Goal: Find specific page/section: Find specific page/section

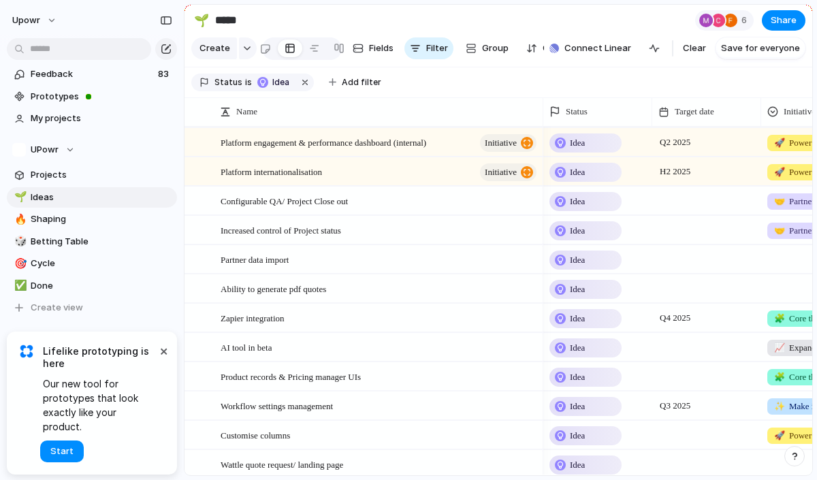
scroll to position [473, 0]
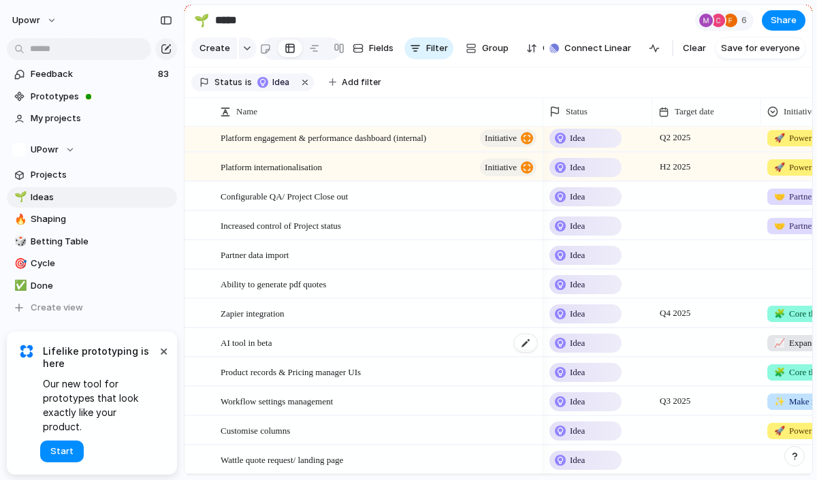
click at [272, 337] on span "AI tool in beta" at bounding box center [246, 342] width 51 height 16
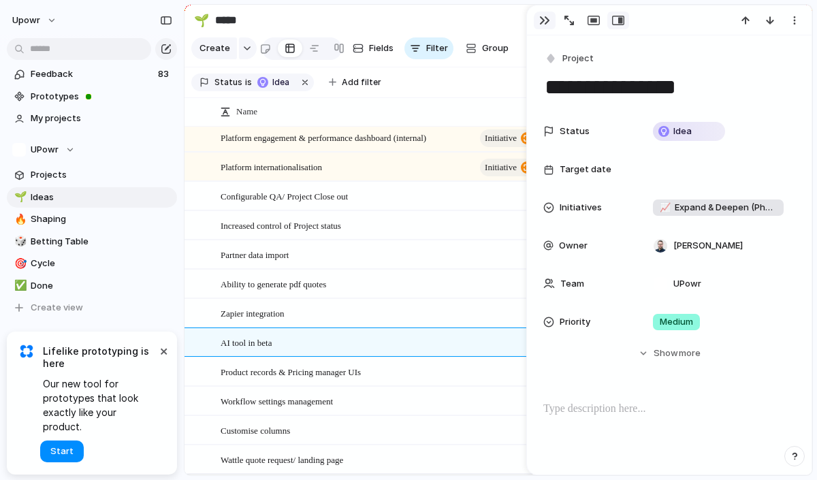
click at [545, 17] on div "button" at bounding box center [544, 20] width 11 height 11
